Goal: Transaction & Acquisition: Book appointment/travel/reservation

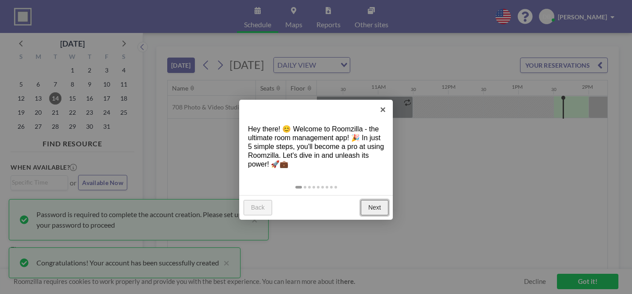
scroll to position [0, 742]
click at [372, 200] on link "Next" at bounding box center [375, 208] width 28 height 16
click at [372, 189] on div at bounding box center [316, 147] width 632 height 294
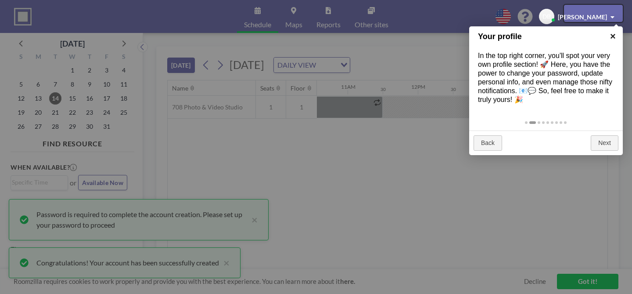
click at [613, 33] on link "×" at bounding box center [613, 36] width 20 height 20
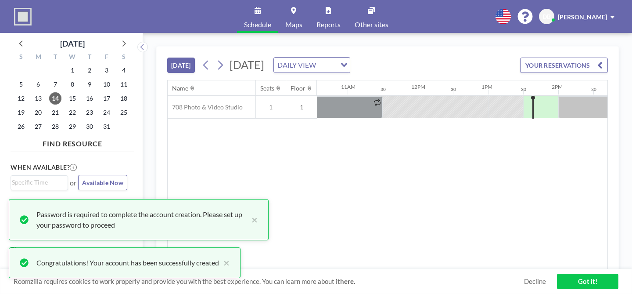
click at [321, 58] on div "DAILY VIEW" at bounding box center [305, 64] width 62 height 13
click at [321, 76] on li "WEEKLY VIEW" at bounding box center [330, 80] width 69 height 13
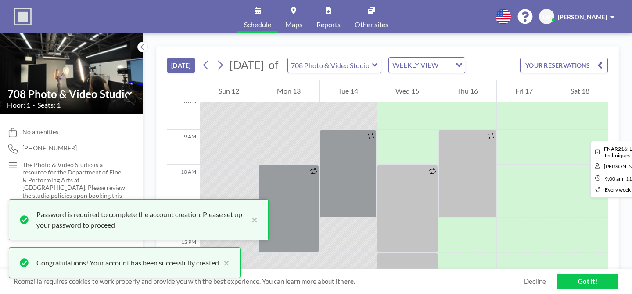
scroll to position [289, 0]
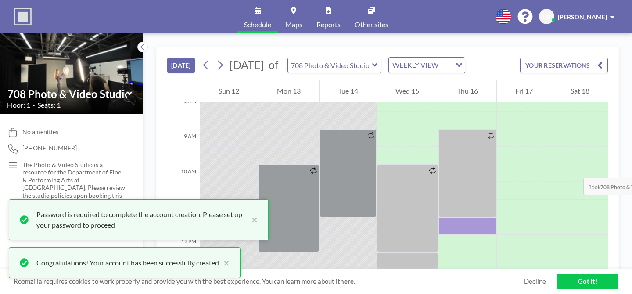
click at [465, 217] on div at bounding box center [468, 226] width 58 height 18
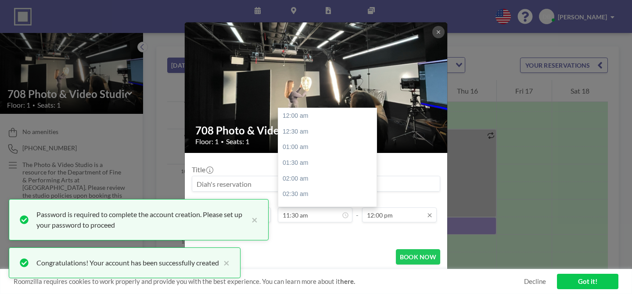
scroll to position [336, 0]
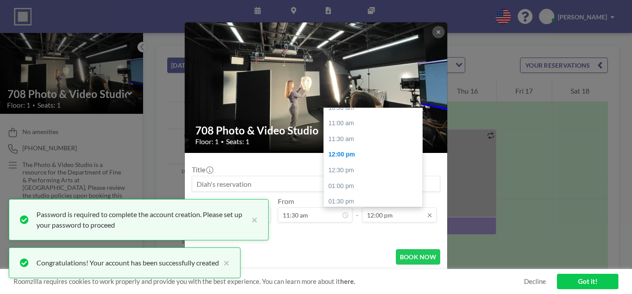
click at [382, 207] on input "12:00 pm" at bounding box center [399, 214] width 75 height 15
click at [353, 194] on div "01:30 pm" at bounding box center [373, 202] width 98 height 16
type input "01:30 pm"
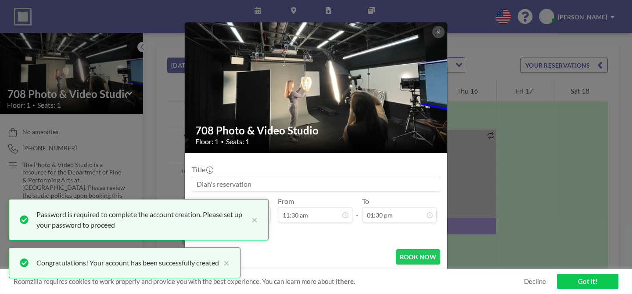
scroll to position [379, 0]
click at [410, 249] on button "BOOK NOW" at bounding box center [418, 256] width 44 height 15
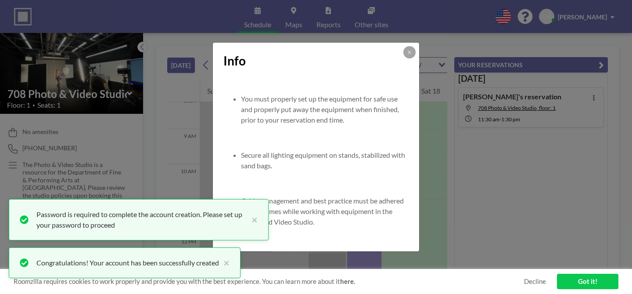
scroll to position [876, 0]
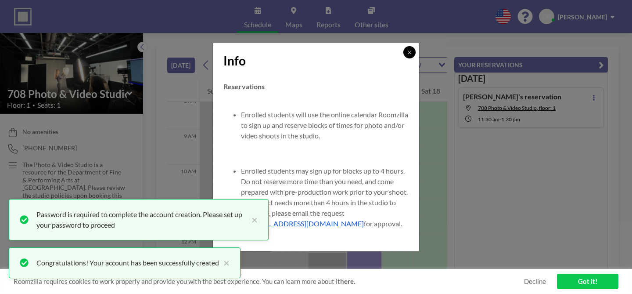
click at [407, 55] on icon at bounding box center [409, 52] width 5 height 5
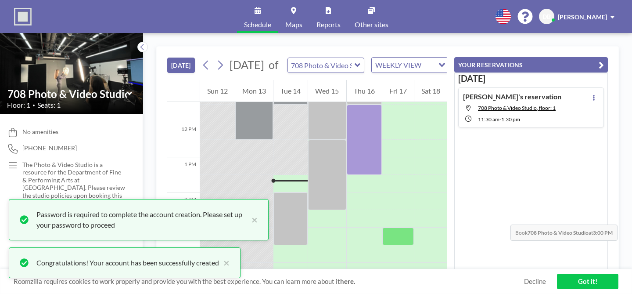
scroll to position [300, 0]
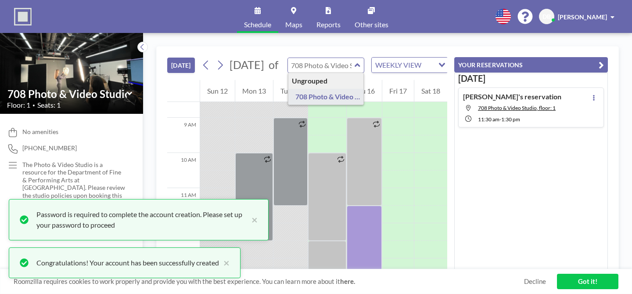
click at [318, 58] on input "text" at bounding box center [321, 65] width 67 height 14
type input "708 Photo & Video Studio"
click at [333, 33] on div "[DATE] [DATE] of 708 Photo & Video Studio WEEKLY VIEW Loading... 12 AM 1 AM 2 A…" at bounding box center [387, 163] width 489 height 261
click at [247, 226] on button "×" at bounding box center [252, 219] width 11 height 21
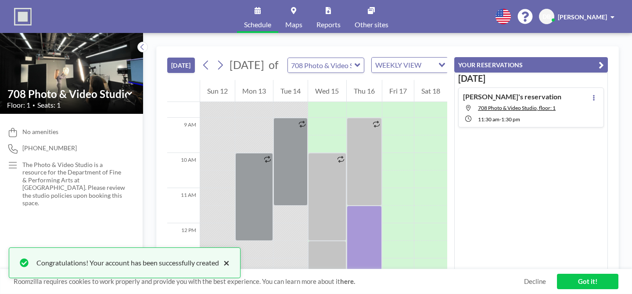
click at [219, 268] on button "×" at bounding box center [224, 262] width 11 height 11
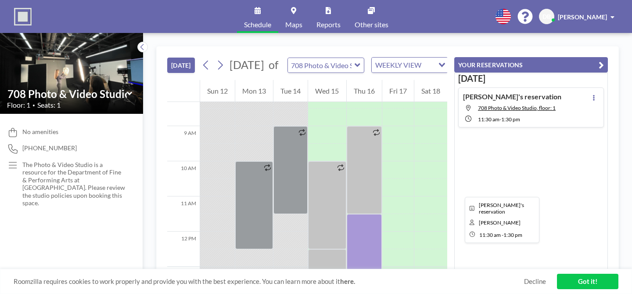
scroll to position [289, 0]
